Goal: Entertainment & Leisure: Consume media (video, audio)

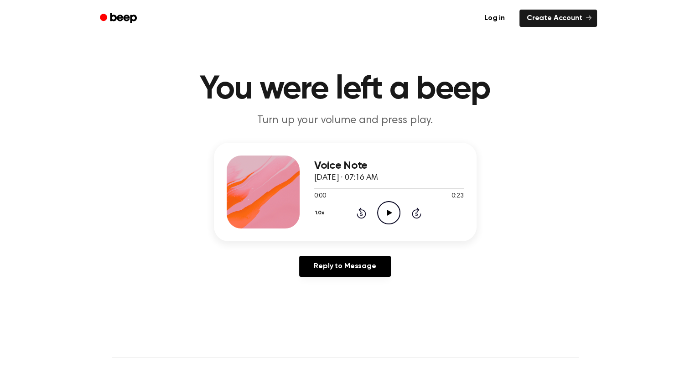
click at [633, 140] on main "You were left a beep Turn up your volume and press play. Voice Note [DATE] · 07…" at bounding box center [345, 281] width 690 height 562
click at [394, 208] on icon "Play Audio" at bounding box center [388, 212] width 23 height 23
click at [385, 211] on icon "Play Audio" at bounding box center [388, 212] width 23 height 23
